Goal: Task Accomplishment & Management: Use online tool/utility

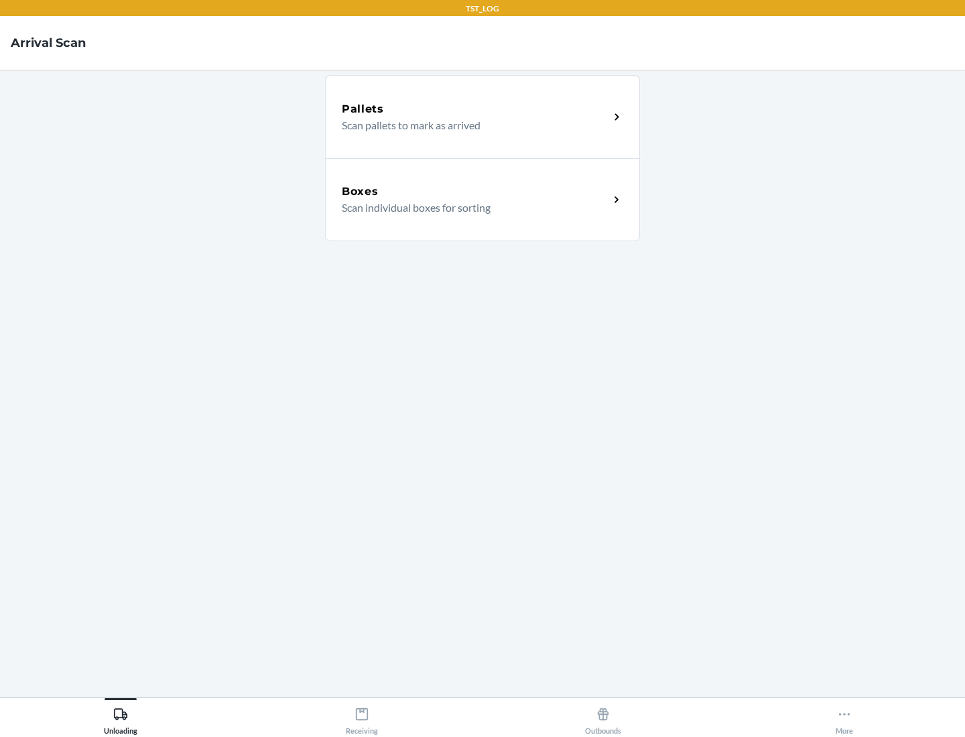
click at [475, 192] on div "Boxes" at bounding box center [475, 192] width 267 height 16
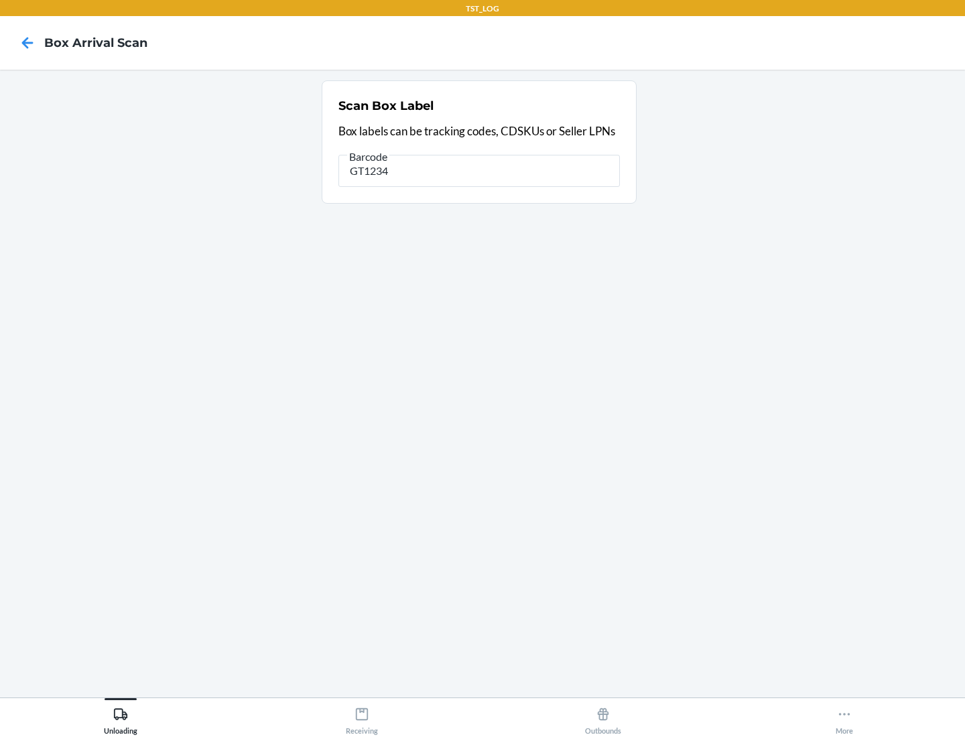
type input "GT1234"
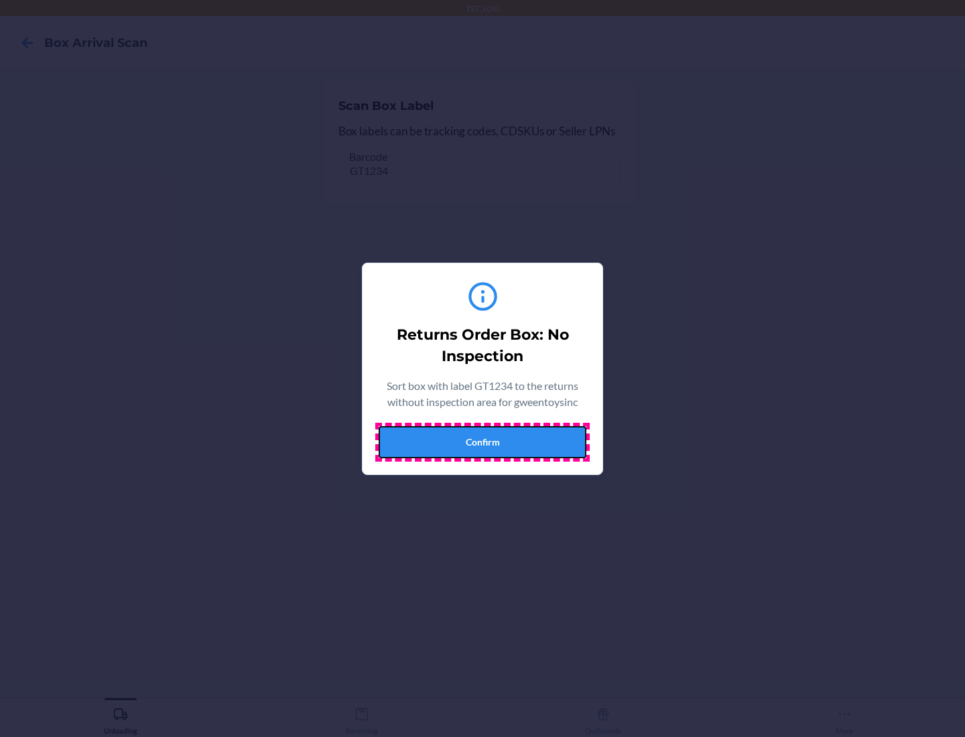
click at [483, 442] on button "Confirm" at bounding box center [483, 442] width 208 height 32
